Goal: Task Accomplishment & Management: Complete application form

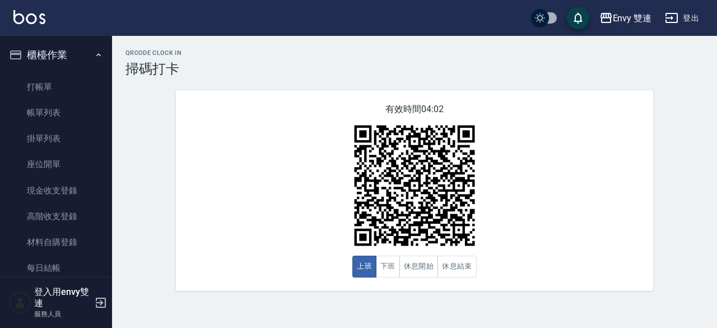
scroll to position [135, 0]
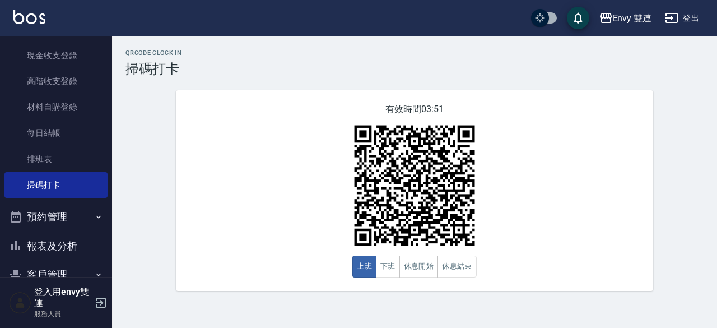
click at [52, 224] on button "預約管理" at bounding box center [55, 216] width 103 height 29
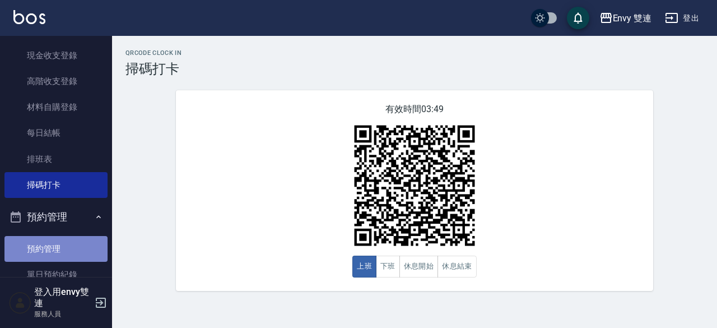
click at [71, 249] on link "預約管理" at bounding box center [55, 249] width 103 height 26
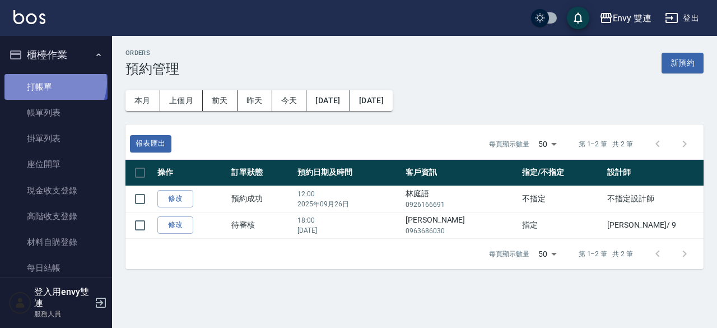
click at [54, 82] on link "打帳單" at bounding box center [55, 87] width 103 height 26
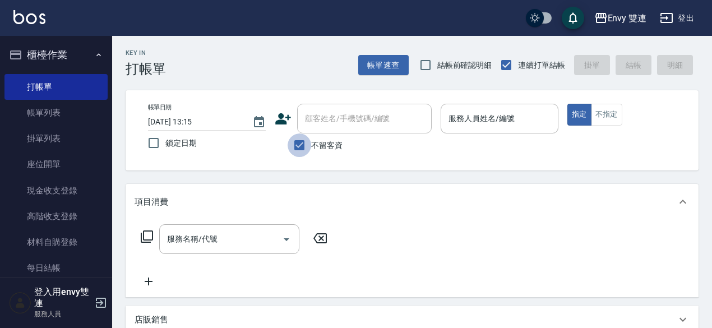
click at [301, 150] on input "不留客資" at bounding box center [299, 145] width 24 height 24
checkbox input "false"
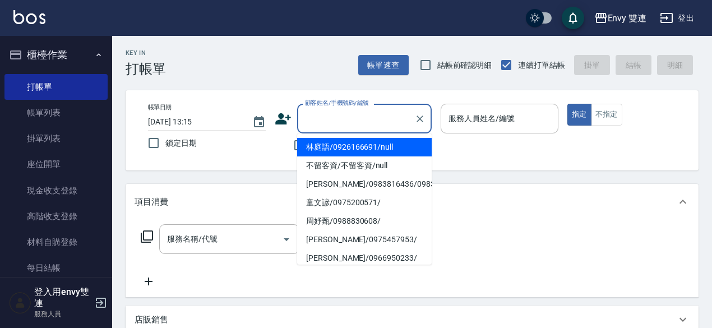
click at [324, 124] on input "顧客姓名/手機號碼/編號" at bounding box center [356, 119] width 108 height 20
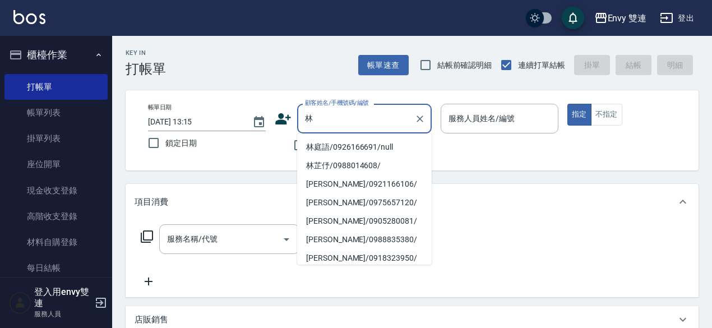
click at [332, 145] on li "林庭語/0926166691/null" at bounding box center [364, 147] width 134 height 18
type input "林庭語/0926166691/null"
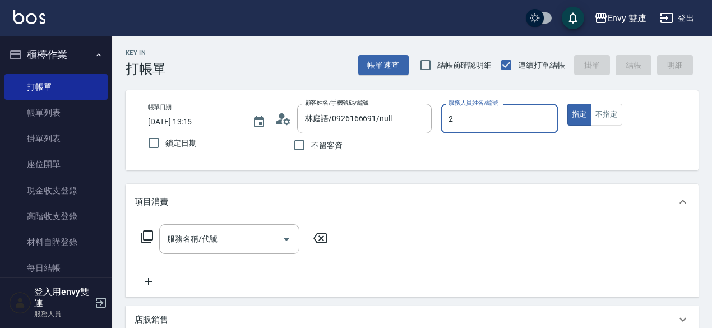
type input "Ina-2"
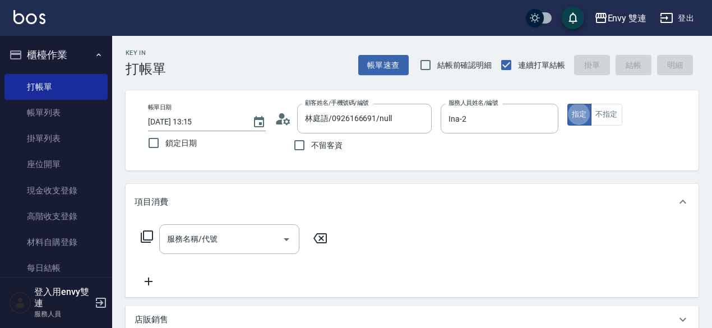
type button "true"
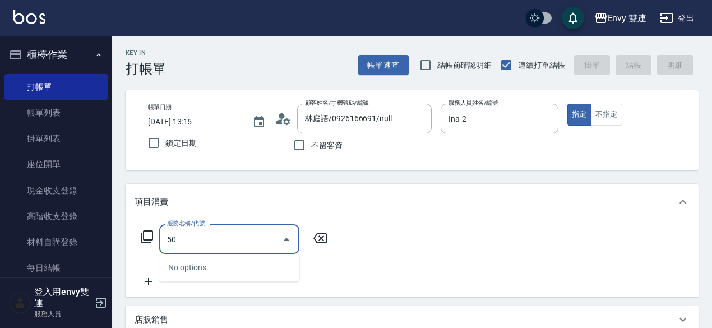
type input "5"
type input "三"
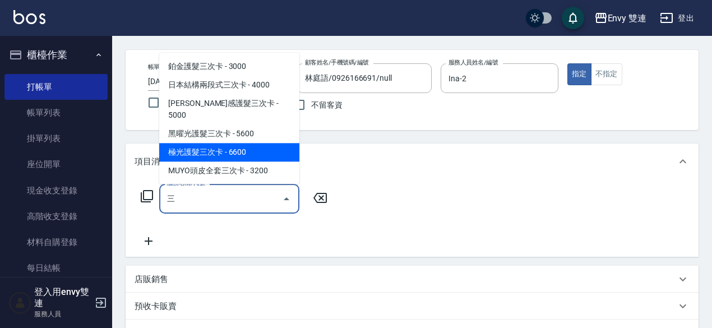
scroll to position [43, 0]
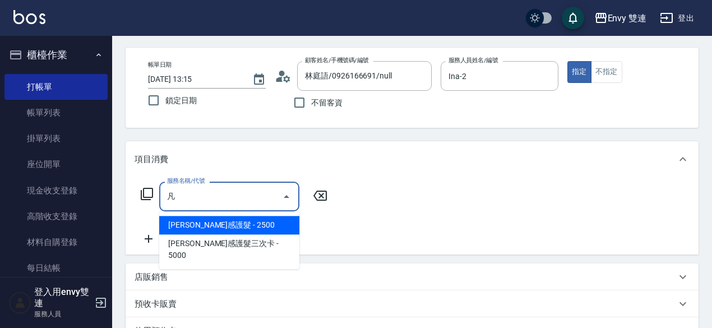
click at [262, 230] on span "[PERSON_NAME]感護髮 - 2500" at bounding box center [229, 225] width 140 height 18
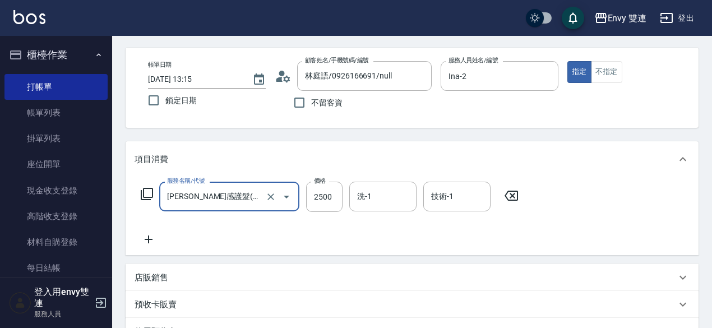
type input "[PERSON_NAME]感護髮(505)"
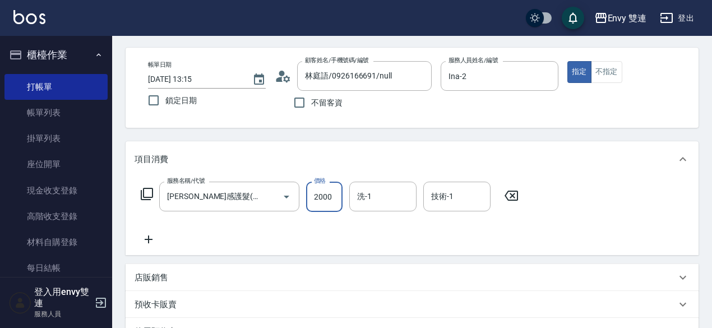
type input "2000"
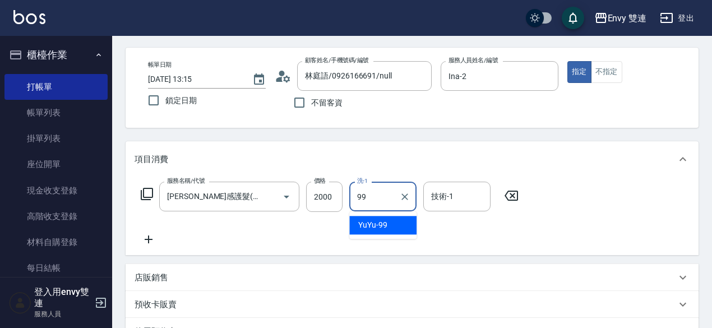
type input "YuYu-99"
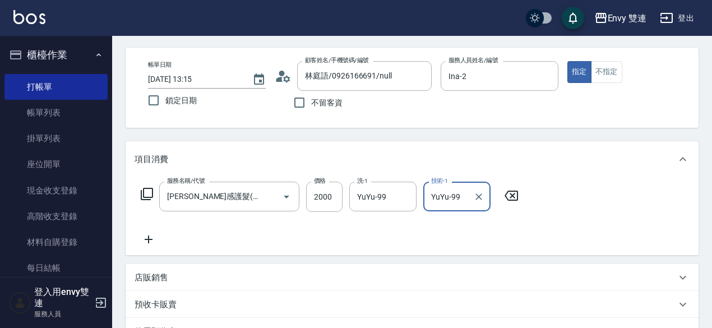
type input "YuYu-99"
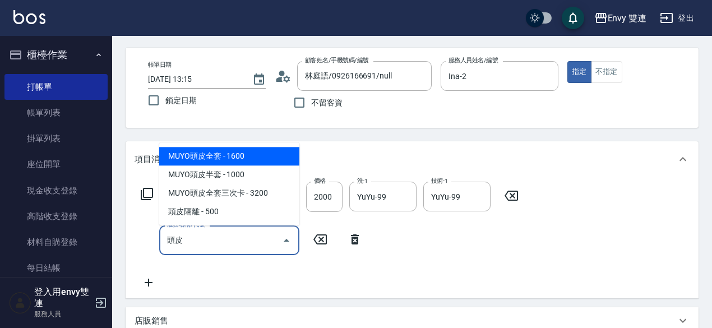
click at [247, 159] on span "MUYO頭皮全套 - 1600" at bounding box center [229, 156] width 140 height 18
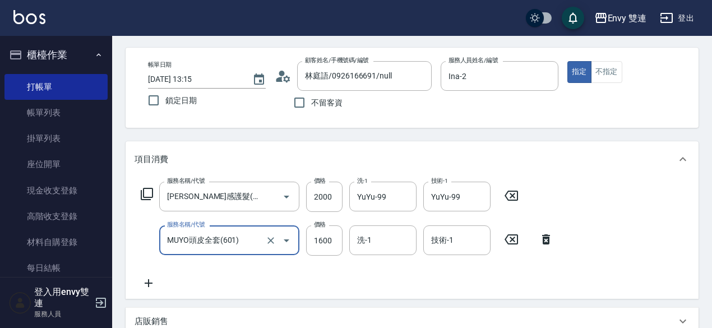
type input "MUYO頭皮全套(601)"
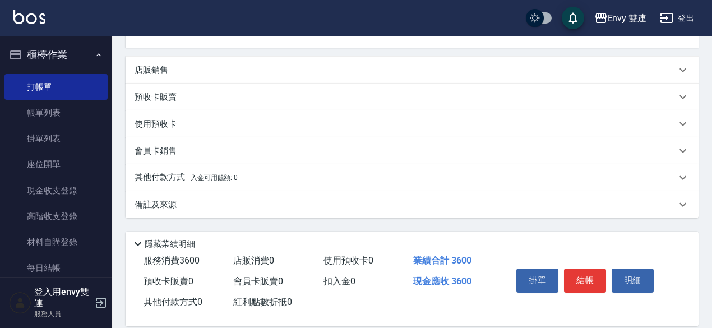
scroll to position [295, 0]
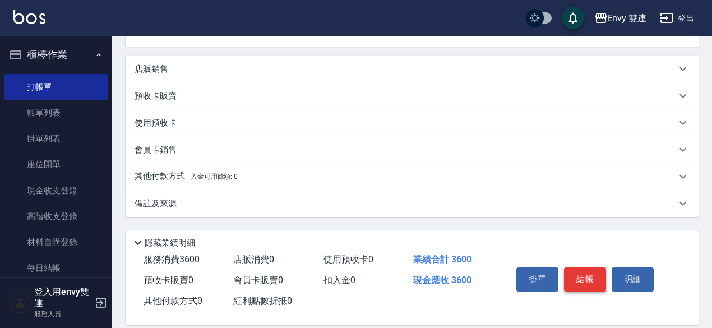
type input "YuYu-99"
click at [587, 279] on button "結帳" at bounding box center [585, 279] width 42 height 24
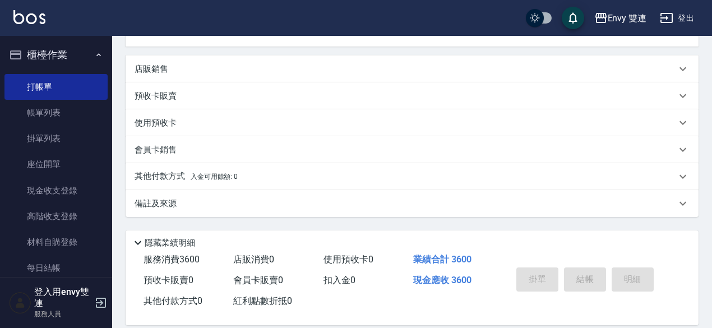
type input "[DATE] 13:17"
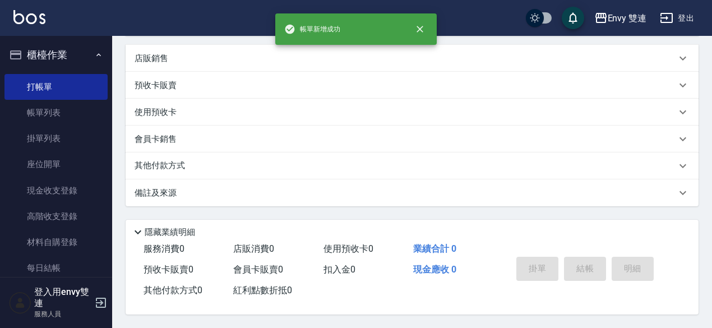
scroll to position [0, 0]
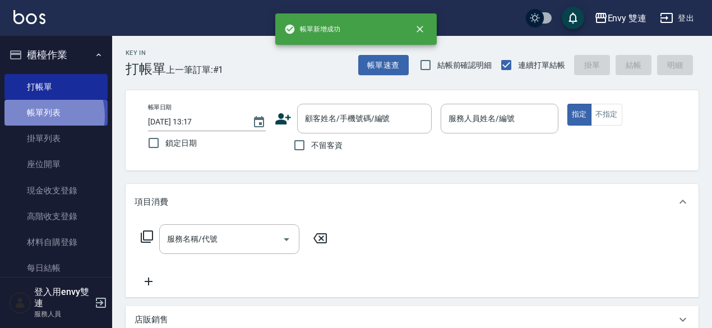
click at [37, 116] on link "帳單列表" at bounding box center [55, 113] width 103 height 26
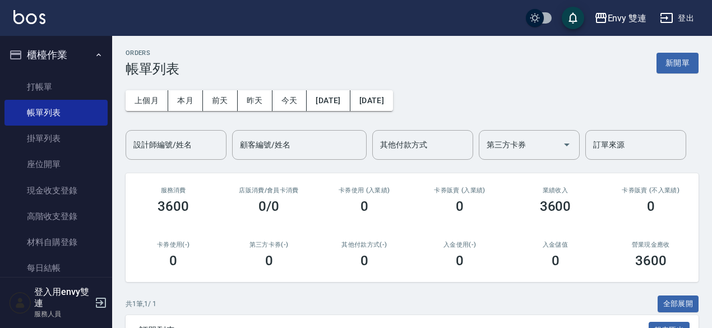
scroll to position [122, 0]
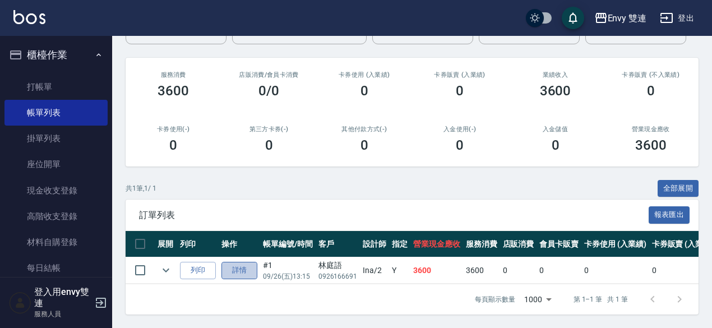
click at [238, 264] on link "詳情" at bounding box center [239, 270] width 36 height 17
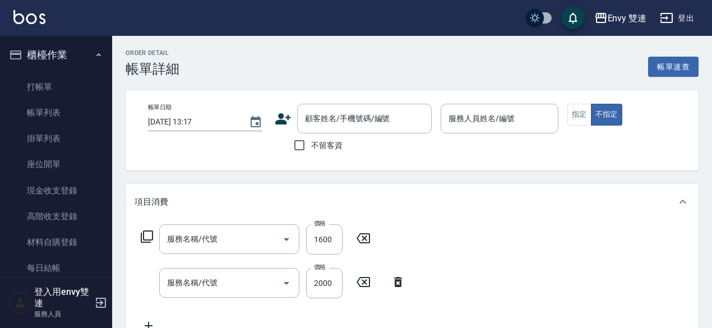
type input "[DATE] 13:15"
type input "Ina-2"
type input "MUYO頭皮全套(601)"
type input "[PERSON_NAME]感護髮(505)"
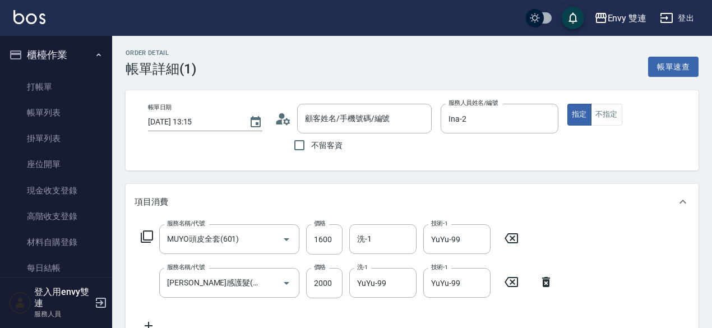
type input "林庭語/0926166691/null"
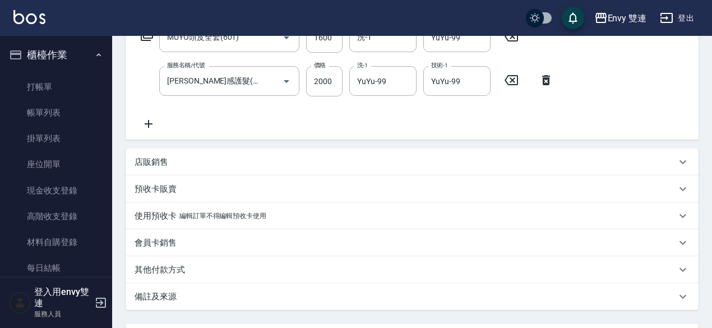
scroll to position [207, 0]
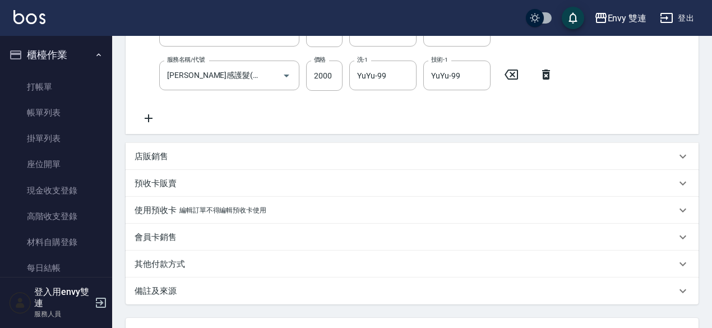
click at [225, 274] on div "其他付款方式" at bounding box center [412, 263] width 573 height 27
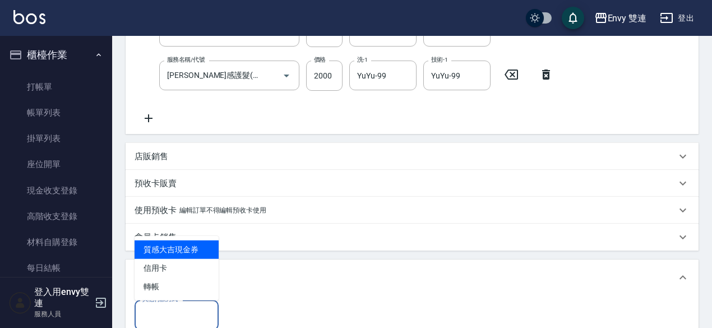
click at [203, 316] on input "其他付款方式" at bounding box center [177, 315] width 74 height 20
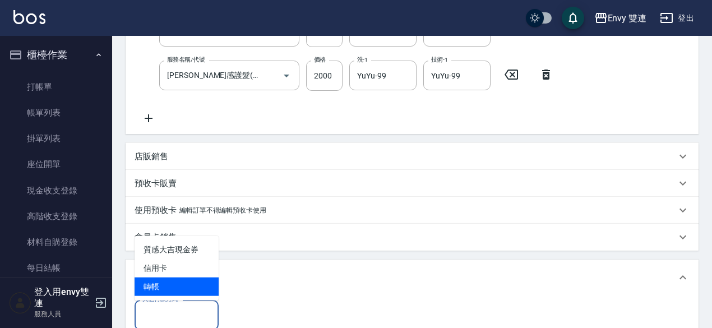
click at [200, 284] on span "轉帳" at bounding box center [176, 286] width 84 height 18
type input "轉帳"
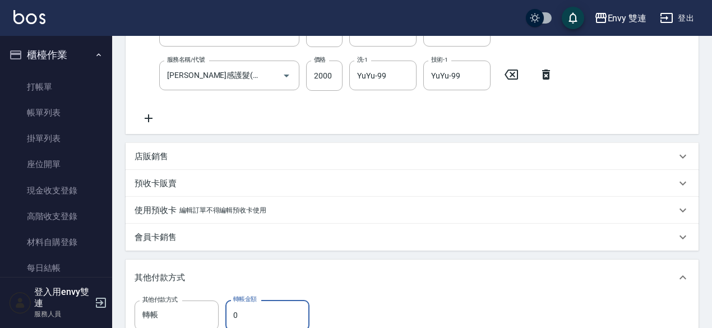
click at [246, 316] on input "0" at bounding box center [267, 315] width 84 height 30
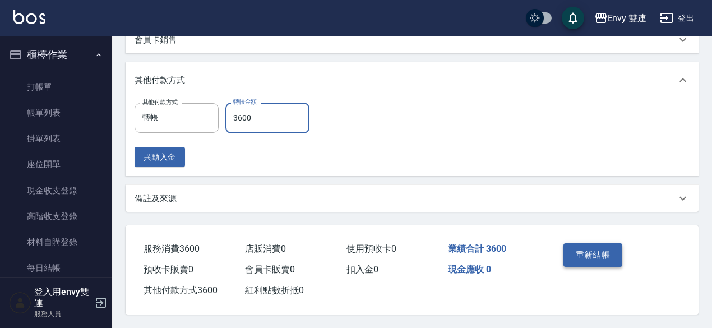
type input "3600"
click at [606, 245] on button "重新結帳" at bounding box center [592, 255] width 59 height 24
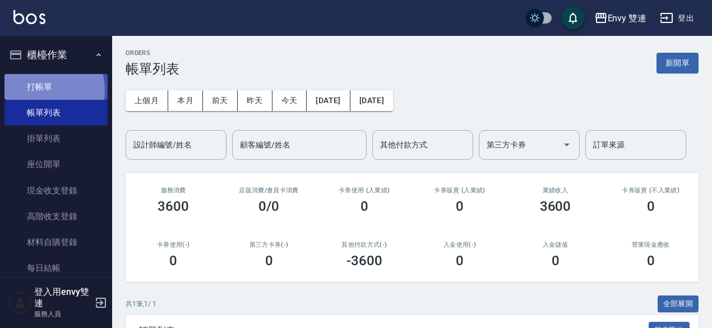
click at [41, 90] on link "打帳單" at bounding box center [55, 87] width 103 height 26
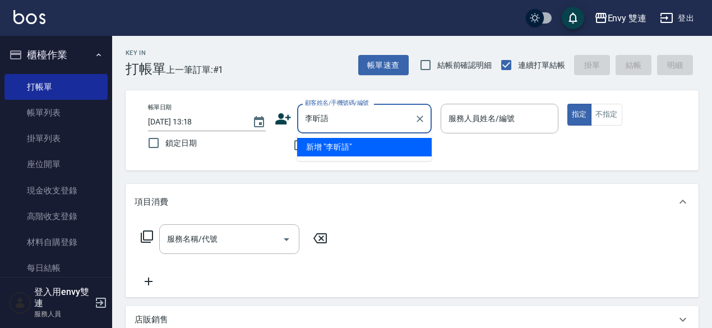
type input "李昕語"
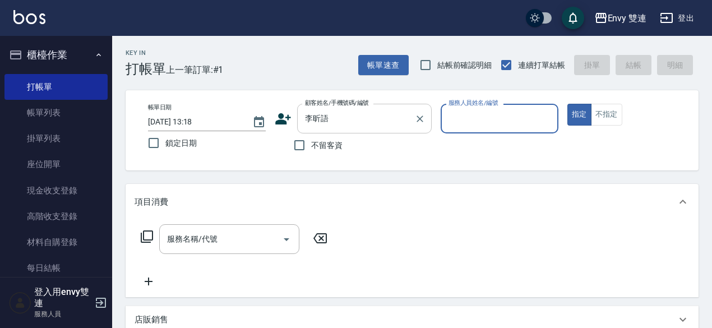
click at [305, 114] on input "李昕語" at bounding box center [356, 119] width 108 height 20
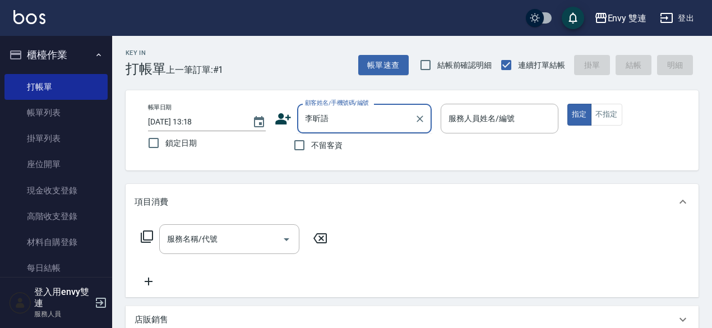
drag, startPoint x: 305, startPoint y: 114, endPoint x: 333, endPoint y: 114, distance: 28.0
click at [333, 114] on input "李昕語" at bounding box center [356, 119] width 108 height 20
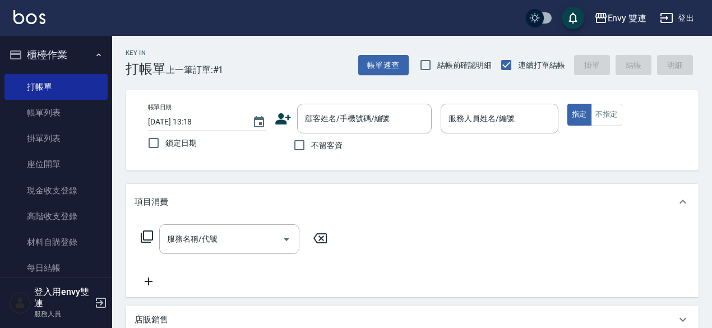
click at [293, 120] on div "顧客姓名/手機號碼/編號 顧客姓名/手機號碼/編號" at bounding box center [353, 119] width 157 height 30
click at [284, 119] on icon at bounding box center [283, 118] width 17 height 17
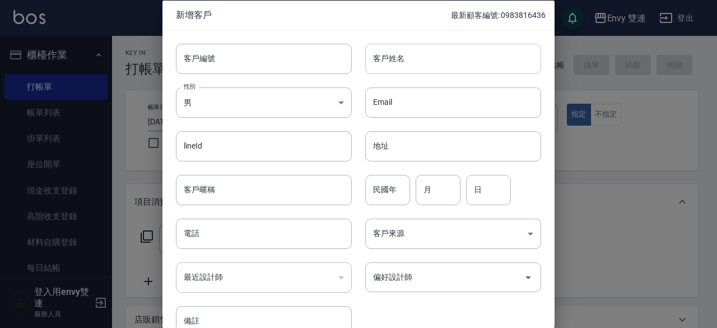
click at [409, 59] on input "客戶姓名" at bounding box center [453, 58] width 176 height 30
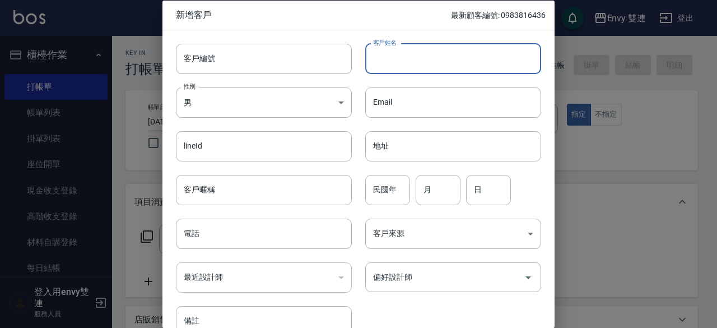
paste input "李昕語"
type input "李昕語"
click at [278, 101] on body "Envy 雙連 登出 櫃檯作業 打帳單 帳單列表 掛單列表 座位開單 現金收支登錄 高階收支登錄 材料自購登錄 每日結帳 排班表 掃碼打卡 預約管理 預約管理…" at bounding box center [358, 294] width 717 height 589
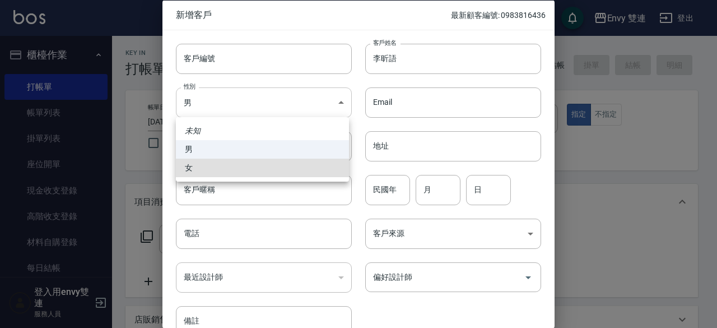
type input "[DEMOGRAPHIC_DATA]"
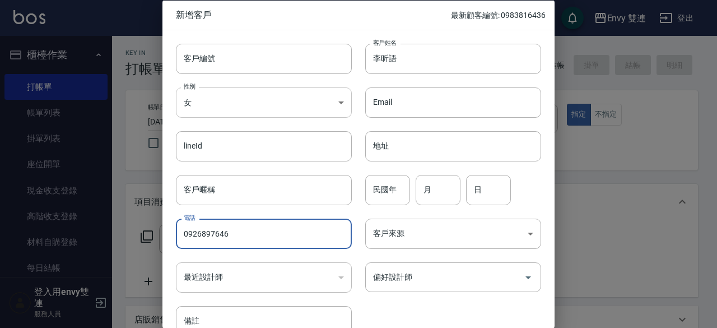
type input "0926897646"
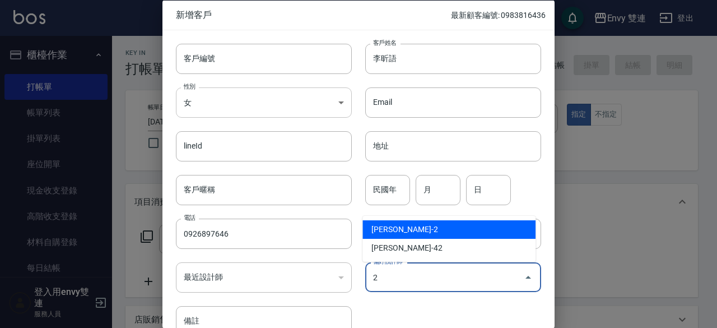
type input "[PERSON_NAME]"
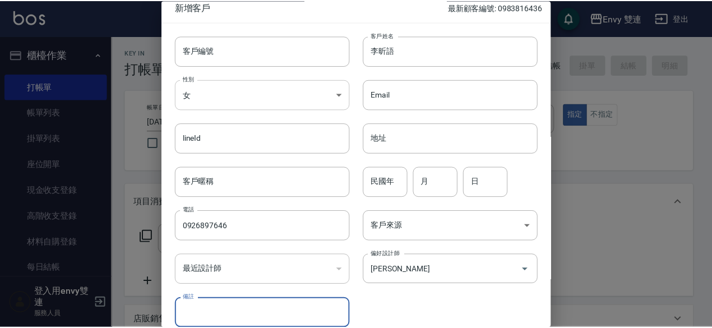
scroll to position [60, 0]
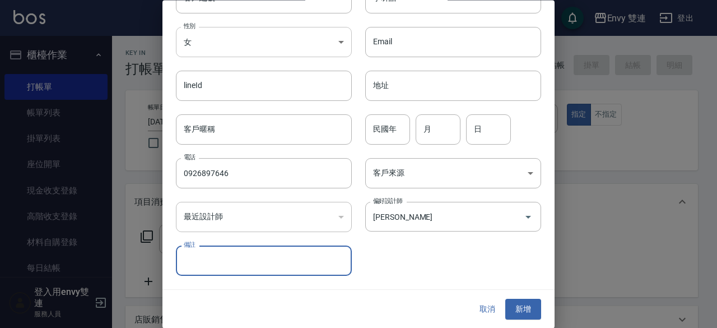
click at [505, 299] on button "新增" at bounding box center [523, 309] width 36 height 21
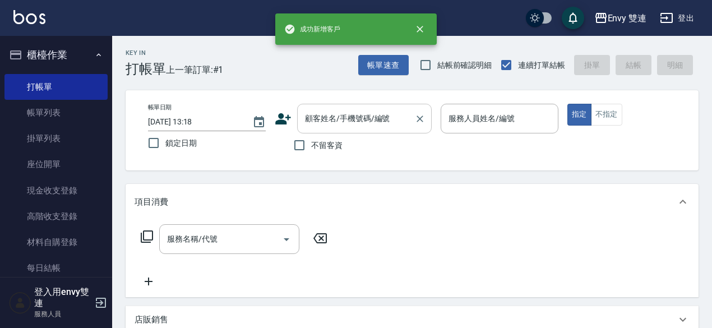
click at [327, 121] on input "顧客姓名/手機號碼/編號" at bounding box center [356, 119] width 108 height 20
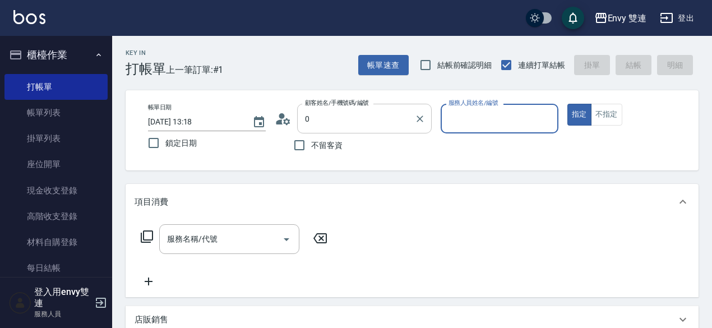
type input "李昕語/0926897646/"
type input "Ina-2"
click at [567, 104] on button "指定" at bounding box center [579, 115] width 24 height 22
type button "true"
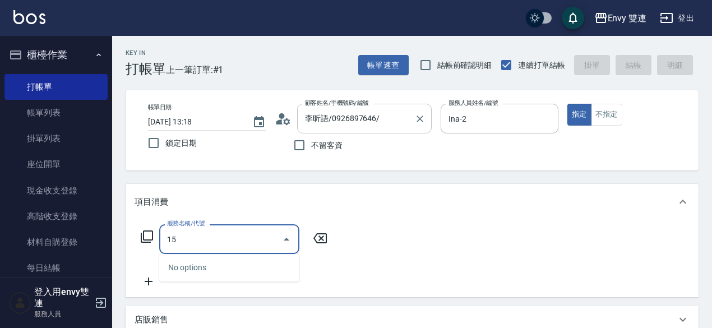
type input "1"
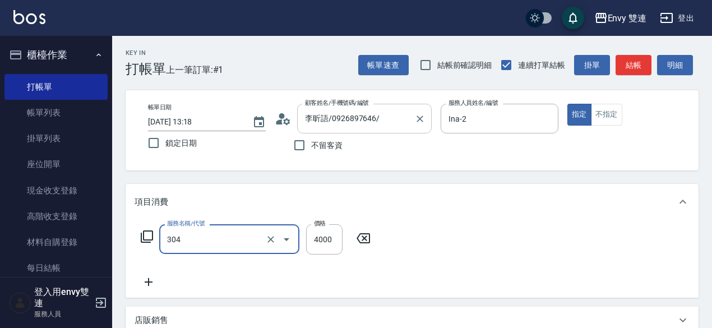
type input "縮毛矯正 (304)"
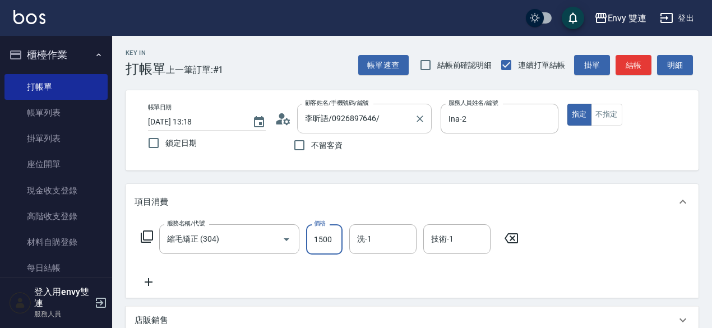
type input "1500"
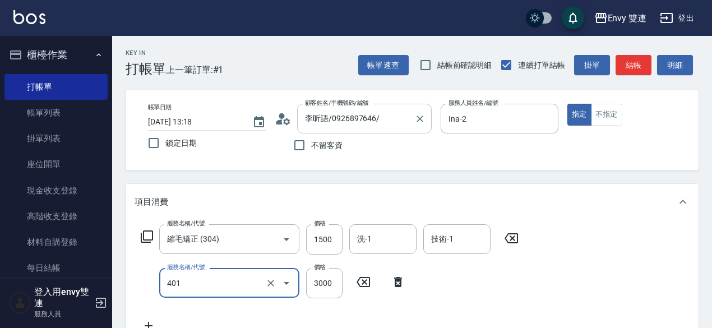
type input "染髮(401)"
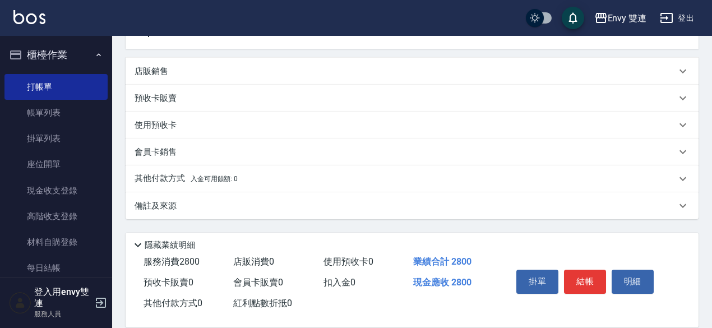
scroll to position [301, 0]
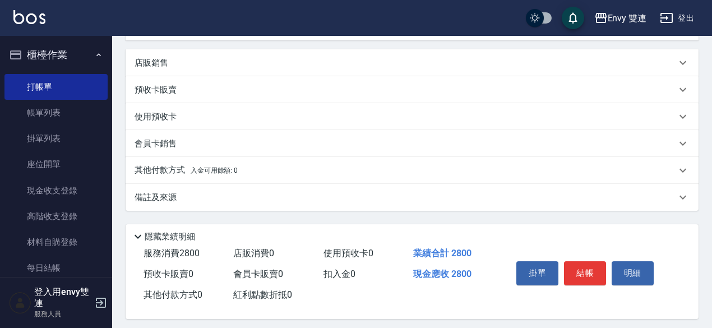
type input "1300"
click at [236, 181] on div "其他付款方式 入金可用餘額: 0" at bounding box center [412, 170] width 573 height 27
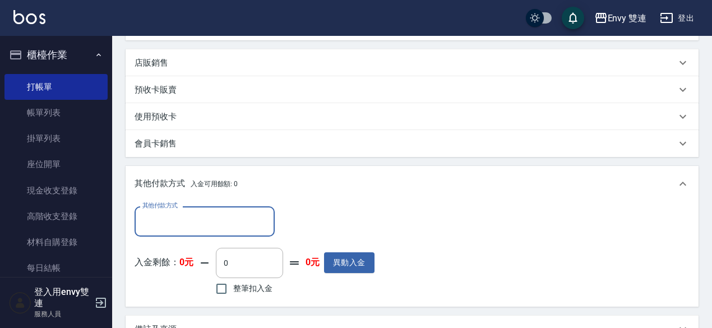
scroll to position [0, 0]
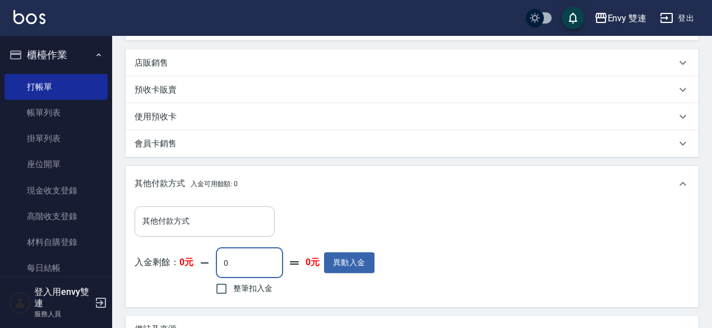
drag, startPoint x: 236, startPoint y: 266, endPoint x: 219, endPoint y: 214, distance: 55.5
click at [219, 214] on div "其他付款方式 其他付款方式 入金剩餘： 0元 0 ​ 整筆扣入金 0元 異動入金" at bounding box center [254, 251] width 240 height 91
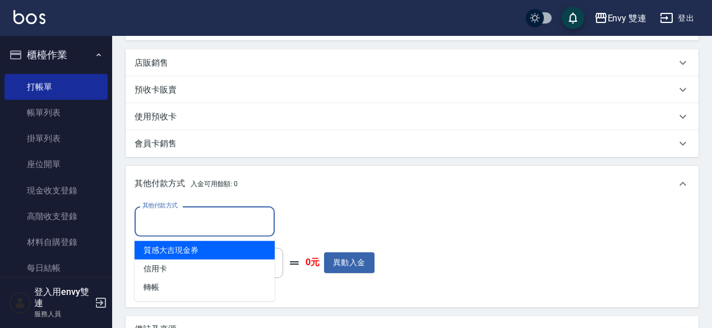
click at [219, 214] on input "其他付款方式" at bounding box center [205, 221] width 130 height 20
click at [206, 226] on input "其他付款方式" at bounding box center [205, 221] width 130 height 20
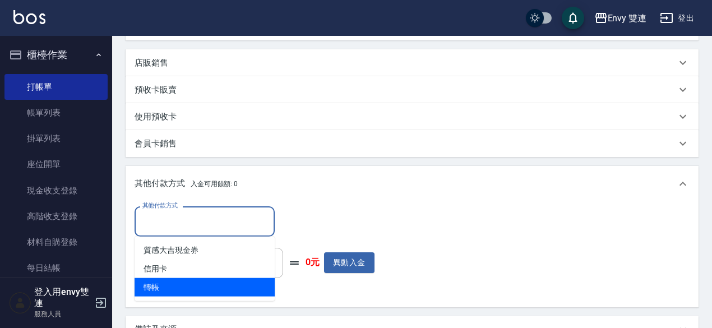
click at [183, 294] on span "轉帳" at bounding box center [204, 287] width 140 height 18
type input "轉帳"
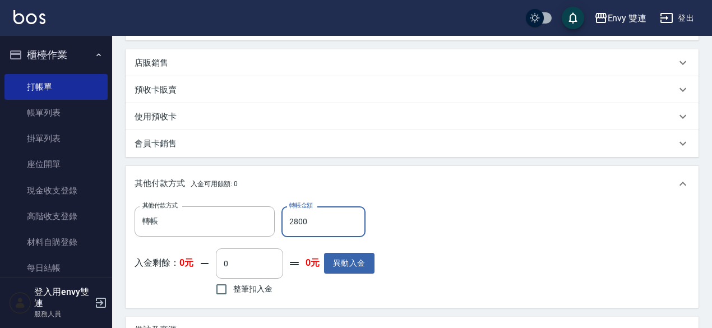
type input "2800"
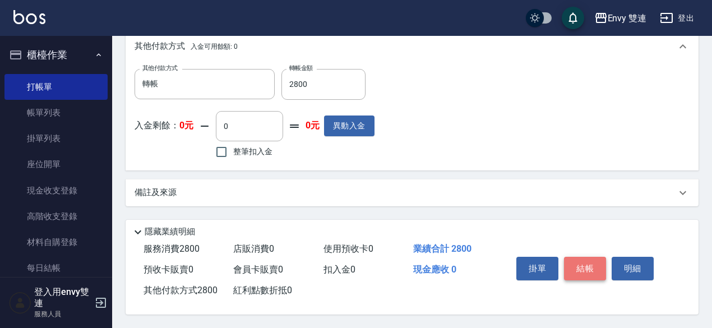
click at [568, 264] on button "結帳" at bounding box center [585, 269] width 42 height 24
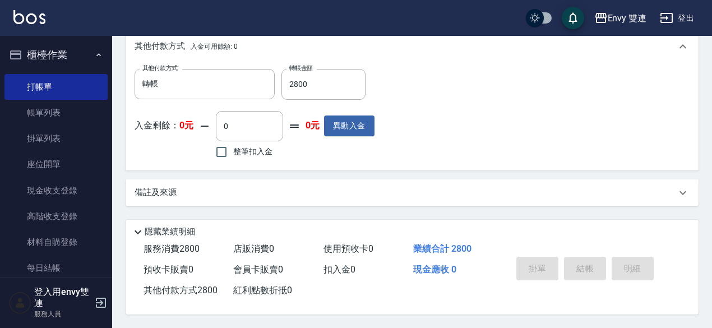
type input "[DATE] 13:19"
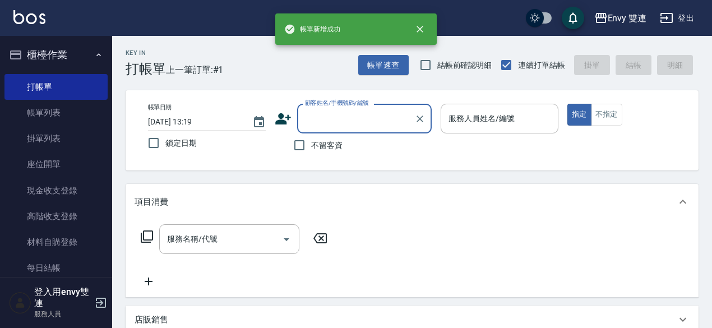
scroll to position [0, 0]
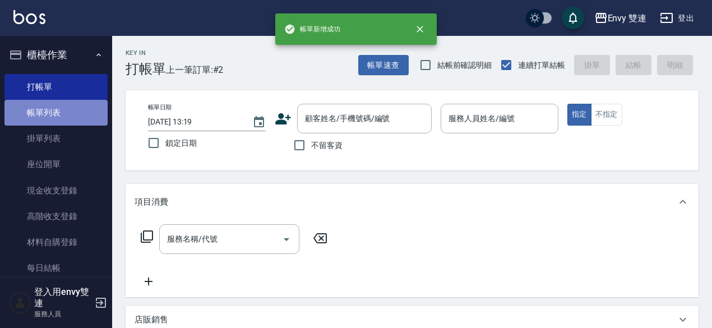
click at [64, 110] on link "帳單列表" at bounding box center [55, 113] width 103 height 26
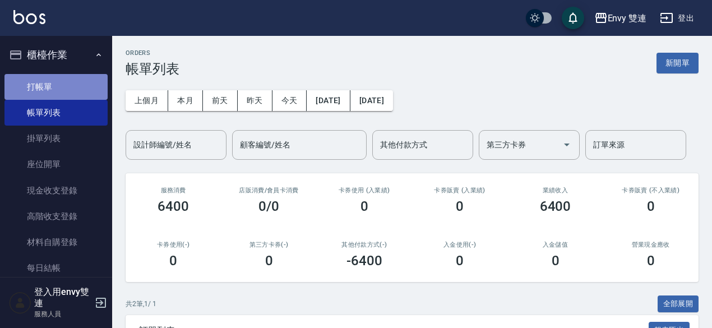
click at [68, 87] on link "打帳單" at bounding box center [55, 87] width 103 height 26
